Goal: Transaction & Acquisition: Purchase product/service

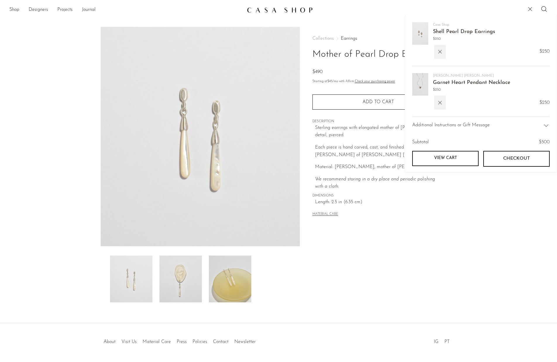
click at [419, 29] on img at bounding box center [420, 33] width 16 height 23
click at [447, 32] on link "Shell Pearl Drop Earrings" at bounding box center [464, 31] width 62 height 5
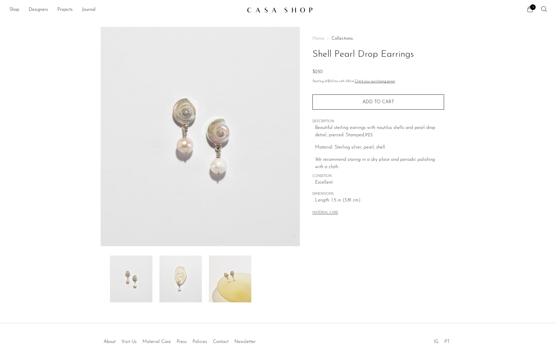
click at [188, 278] on img at bounding box center [180, 279] width 42 height 47
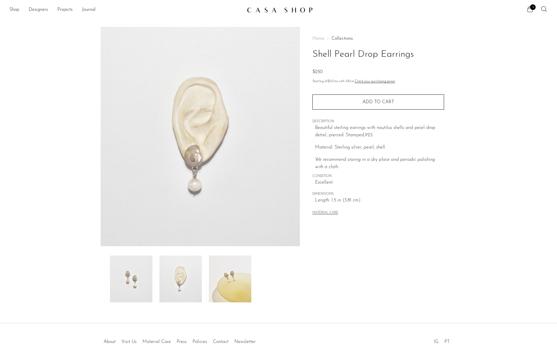
click at [32, 284] on section "Shell Pearl Drop Earrings $250" at bounding box center [278, 165] width 557 height 276
click at [526, 7] on div "2" at bounding box center [431, 10] width 233 height 9
click at [531, 9] on span "2" at bounding box center [533, 7] width 6 height 6
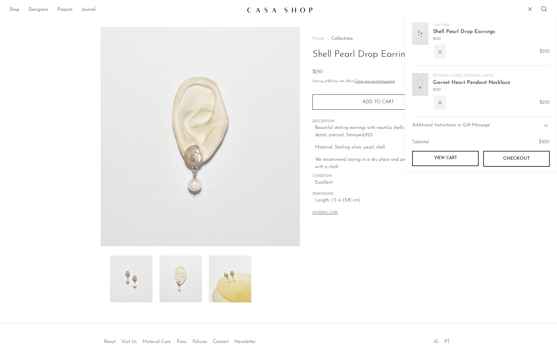
click at [439, 52] on icon "button" at bounding box center [440, 52] width 6 height 6
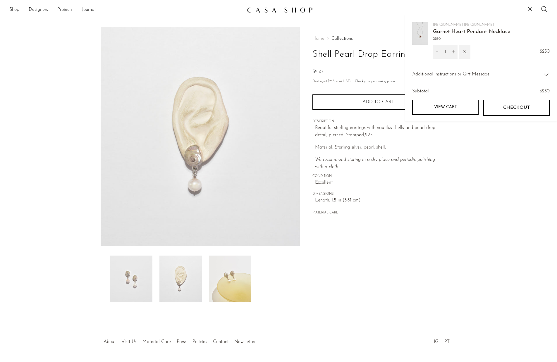
click at [505, 109] on span "Checkout" at bounding box center [516, 108] width 27 height 6
